Goal: Task Accomplishment & Management: Manage account settings

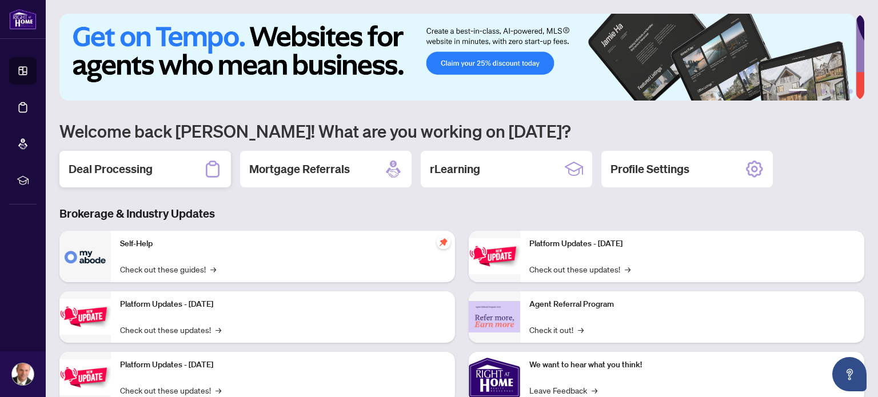
click at [125, 169] on h2 "Deal Processing" at bounding box center [111, 169] width 84 height 16
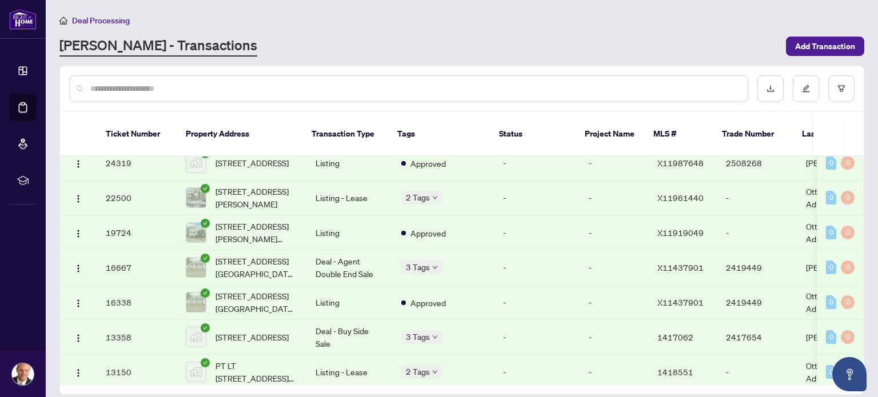
scroll to position [1043, 0]
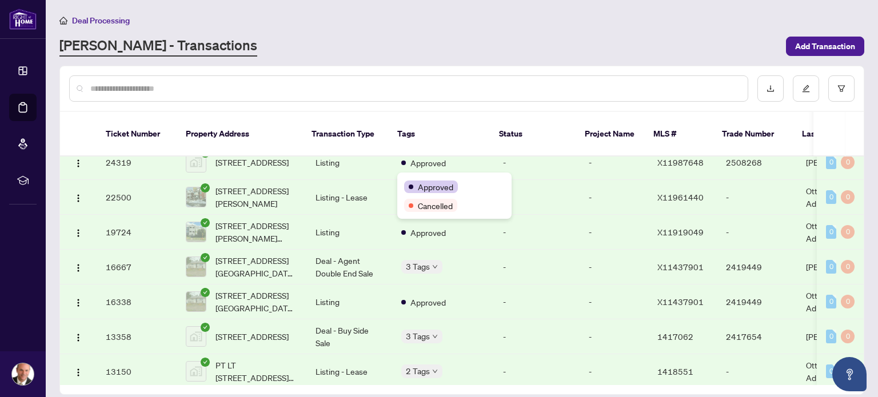
click at [419, 180] on div "Approved" at bounding box center [454, 187] width 101 height 14
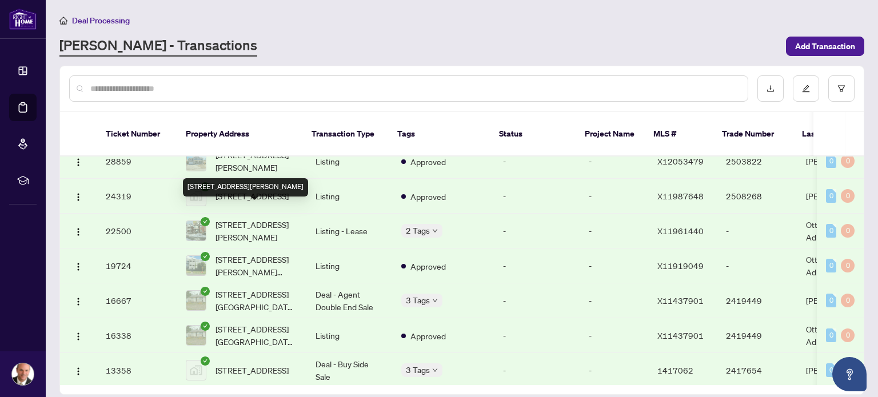
scroll to position [1010, 0]
click at [261, 218] on span "[STREET_ADDRESS][PERSON_NAME]" at bounding box center [257, 230] width 82 height 25
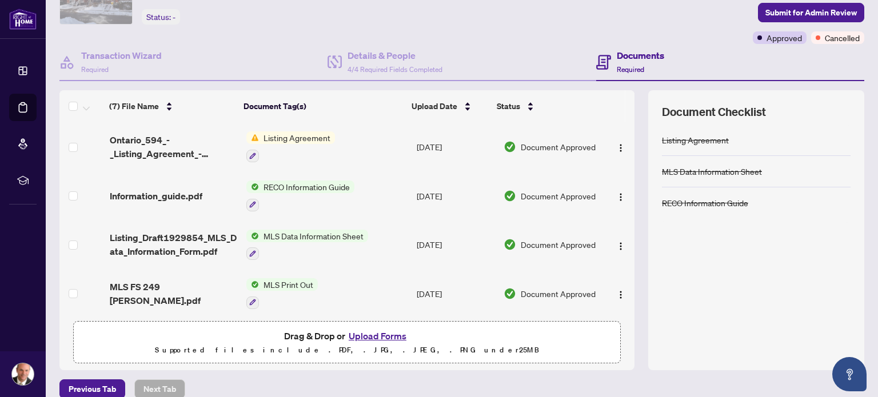
scroll to position [80, 0]
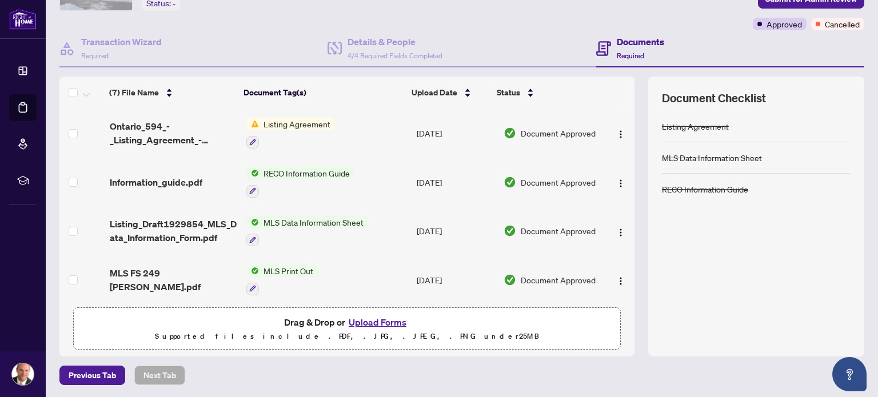
click at [359, 320] on button "Upload Forms" at bounding box center [377, 322] width 65 height 15
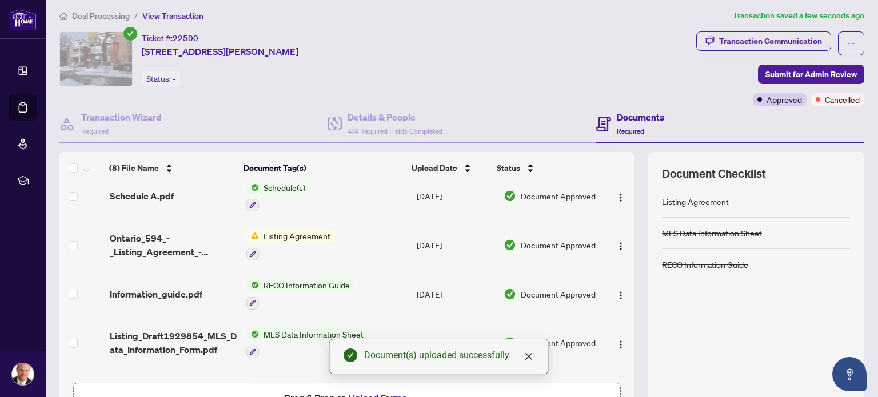
scroll to position [4, 0]
